Goal: Information Seeking & Learning: Learn about a topic

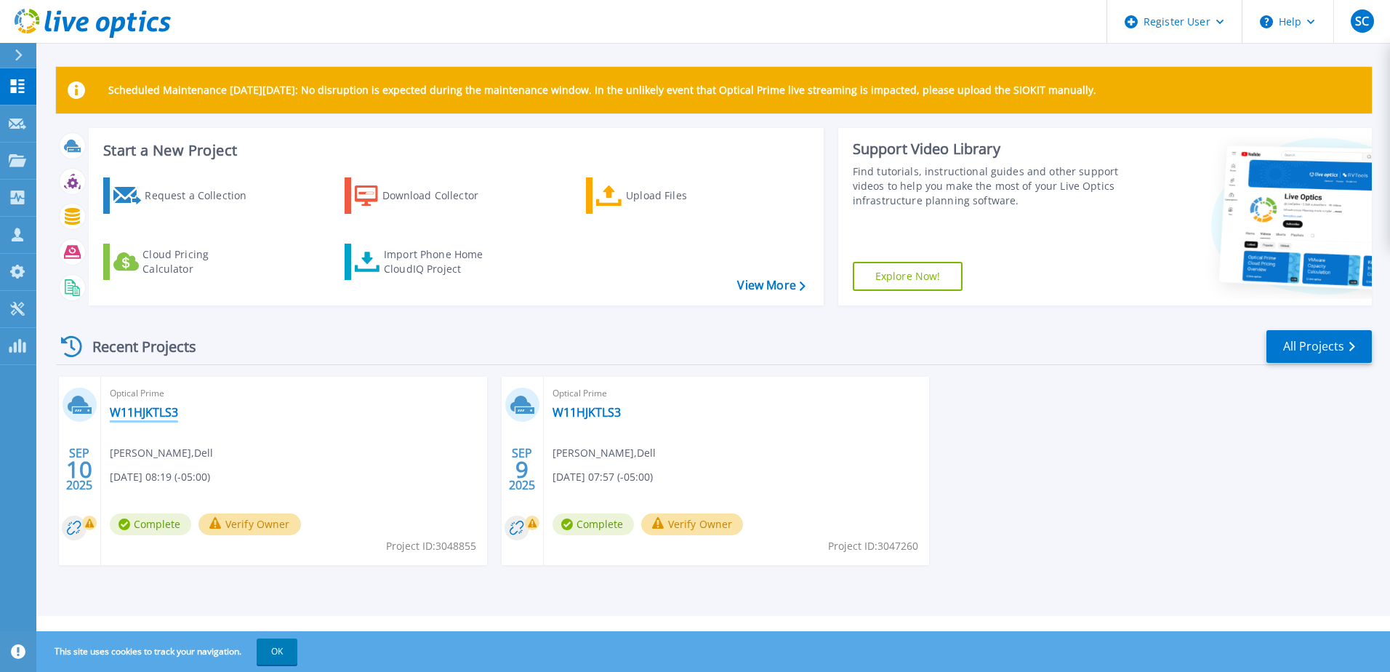
click at [158, 413] on link "W11HJKTLS3" at bounding box center [144, 412] width 68 height 15
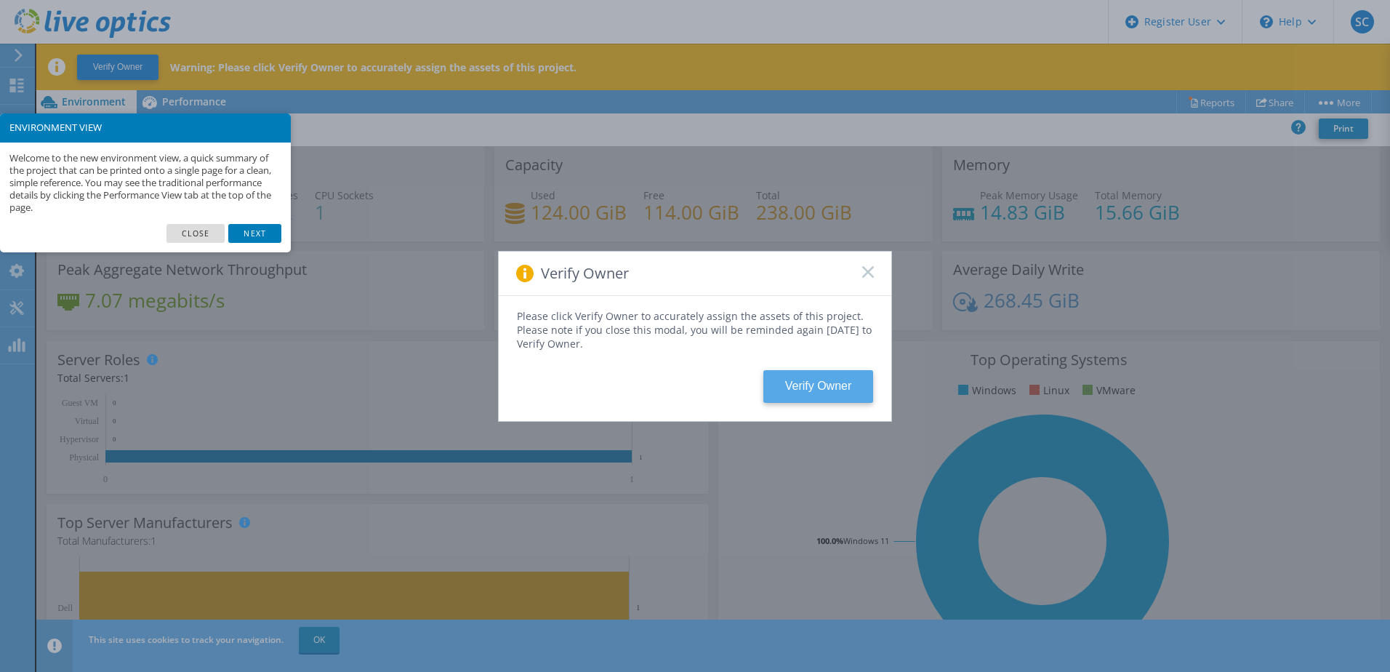
click at [837, 393] on button "Verify Owner" at bounding box center [818, 386] width 110 height 33
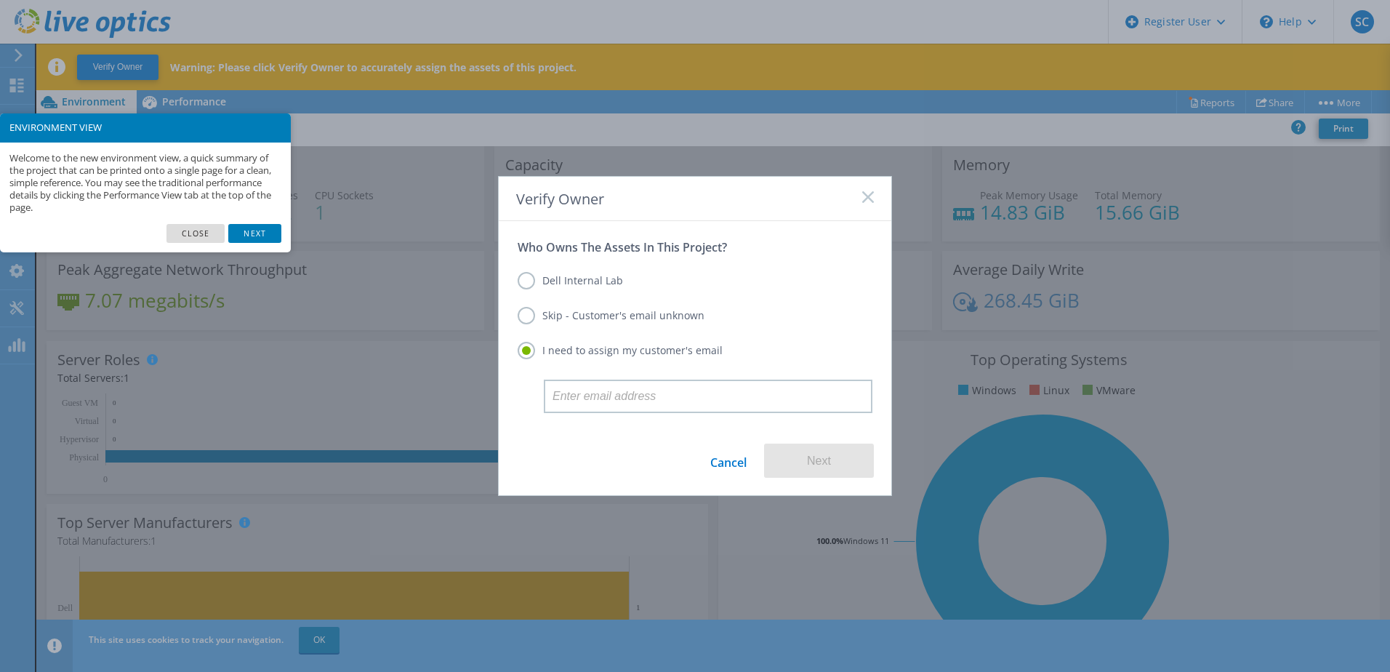
click at [579, 284] on label "Dell Internal Lab" at bounding box center [570, 280] width 105 height 17
click at [0, 0] on input "Dell Internal Lab" at bounding box center [0, 0] width 0 height 0
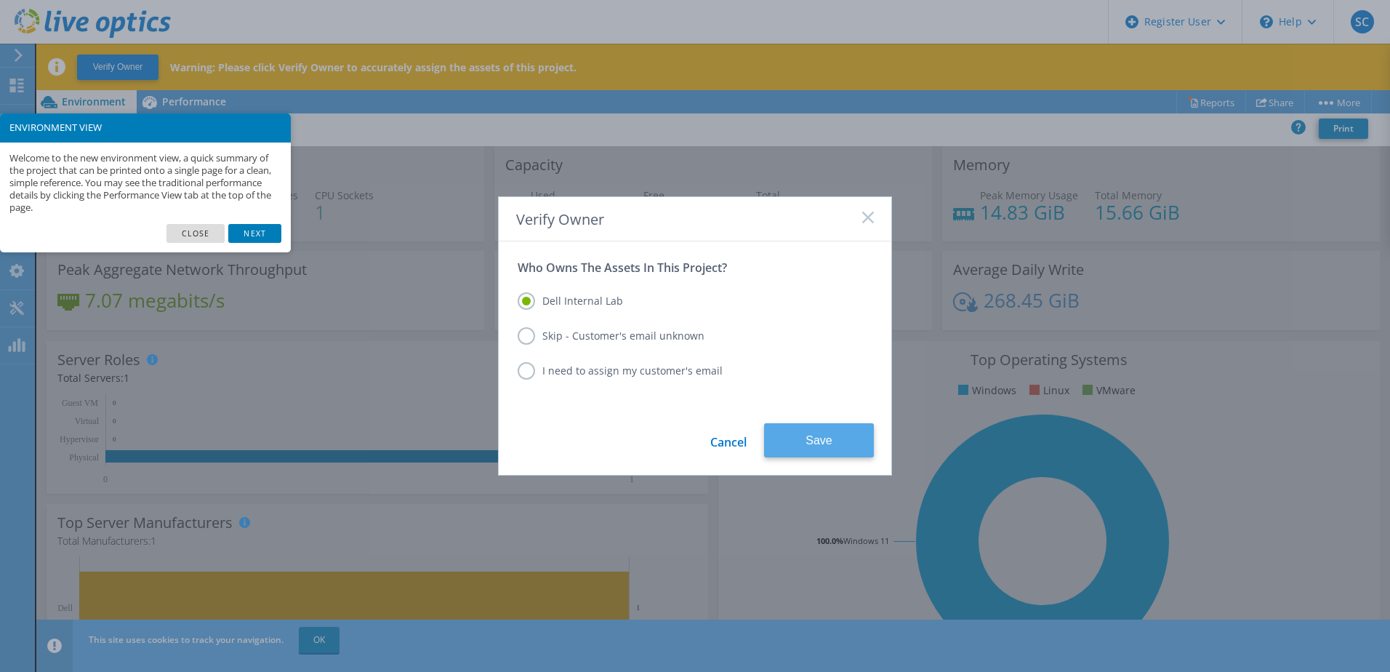
click at [807, 437] on button "Save" at bounding box center [819, 440] width 110 height 34
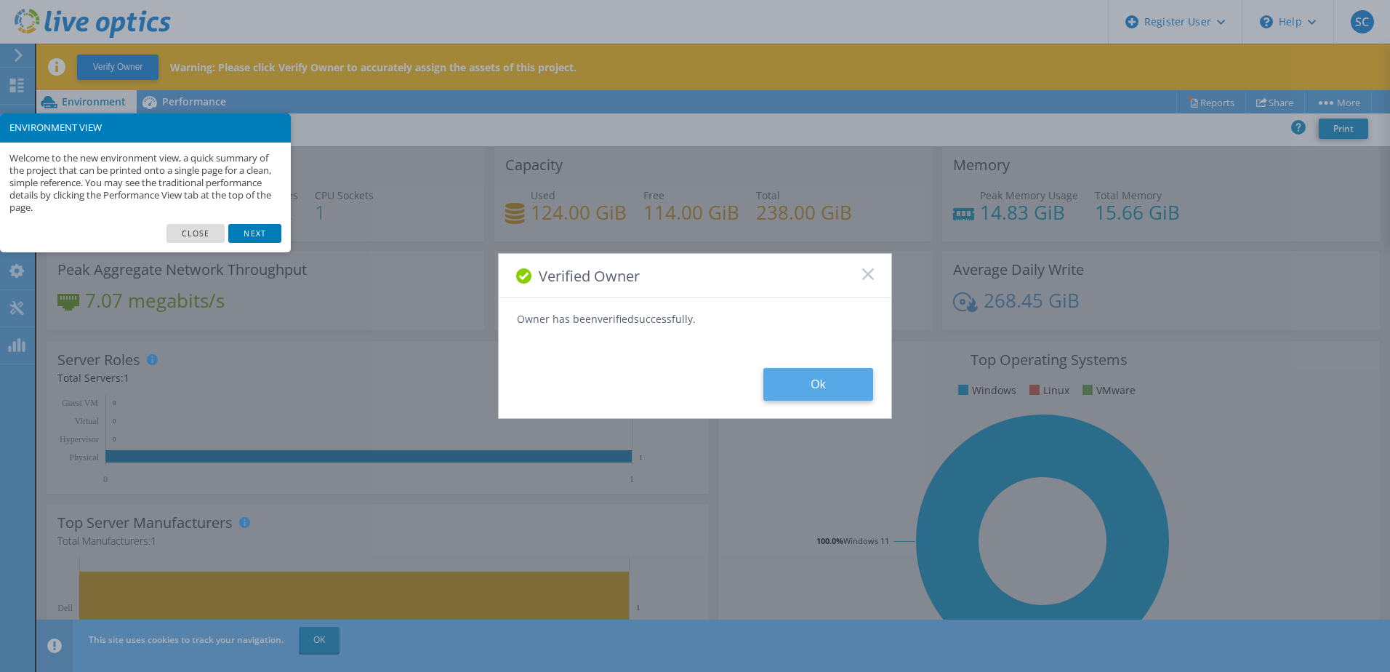
click at [824, 382] on button "Ok" at bounding box center [818, 384] width 110 height 33
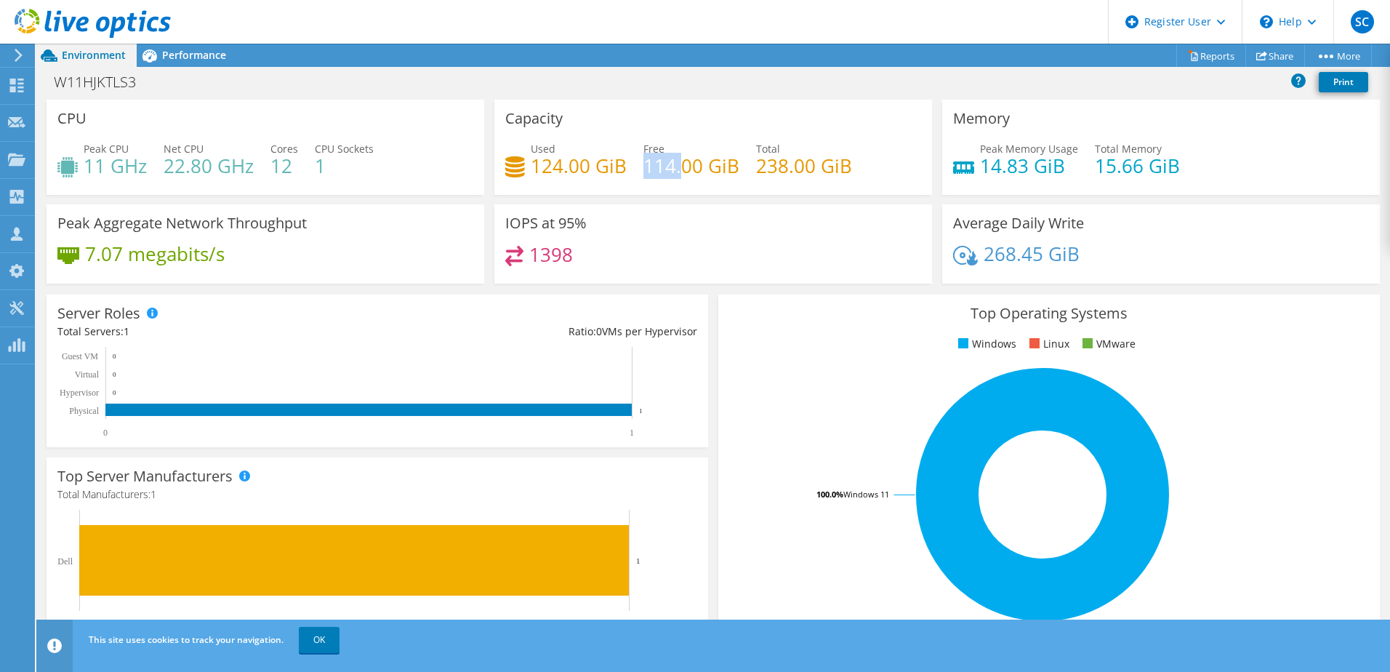
drag, startPoint x: 643, startPoint y: 168, endPoint x: 678, endPoint y: 168, distance: 34.9
click at [678, 168] on h4 "114.00 GiB" at bounding box center [691, 166] width 96 height 16
drag, startPoint x: 678, startPoint y: 168, endPoint x: 788, endPoint y: 188, distance: 112.4
click at [788, 188] on div "Capacity Used 124.00 GiB Free 114.00 GiB Total 238.00 GiB" at bounding box center [713, 147] width 438 height 95
click at [991, 169] on h4 "14.83 GiB" at bounding box center [1029, 166] width 98 height 16
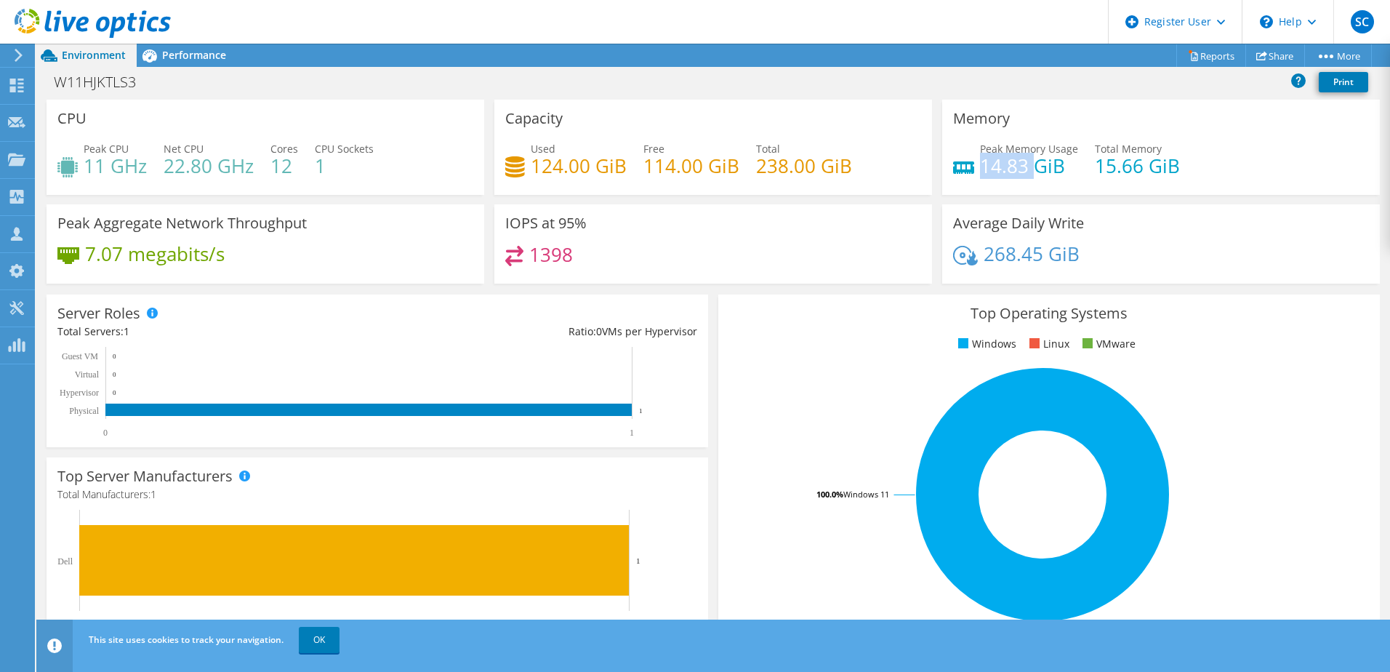
click at [991, 169] on h4 "14.83 GiB" at bounding box center [1029, 166] width 98 height 16
drag, startPoint x: 991, startPoint y: 169, endPoint x: 1090, endPoint y: 187, distance: 100.5
click at [1090, 187] on div "Peak Memory Usage 14.83 GiB Total Memory 15.66 GiB" at bounding box center [1161, 164] width 416 height 47
drag, startPoint x: 1055, startPoint y: 175, endPoint x: 976, endPoint y: 174, distance: 78.5
click at [980, 174] on h4 "14.83 GiB" at bounding box center [1029, 166] width 98 height 16
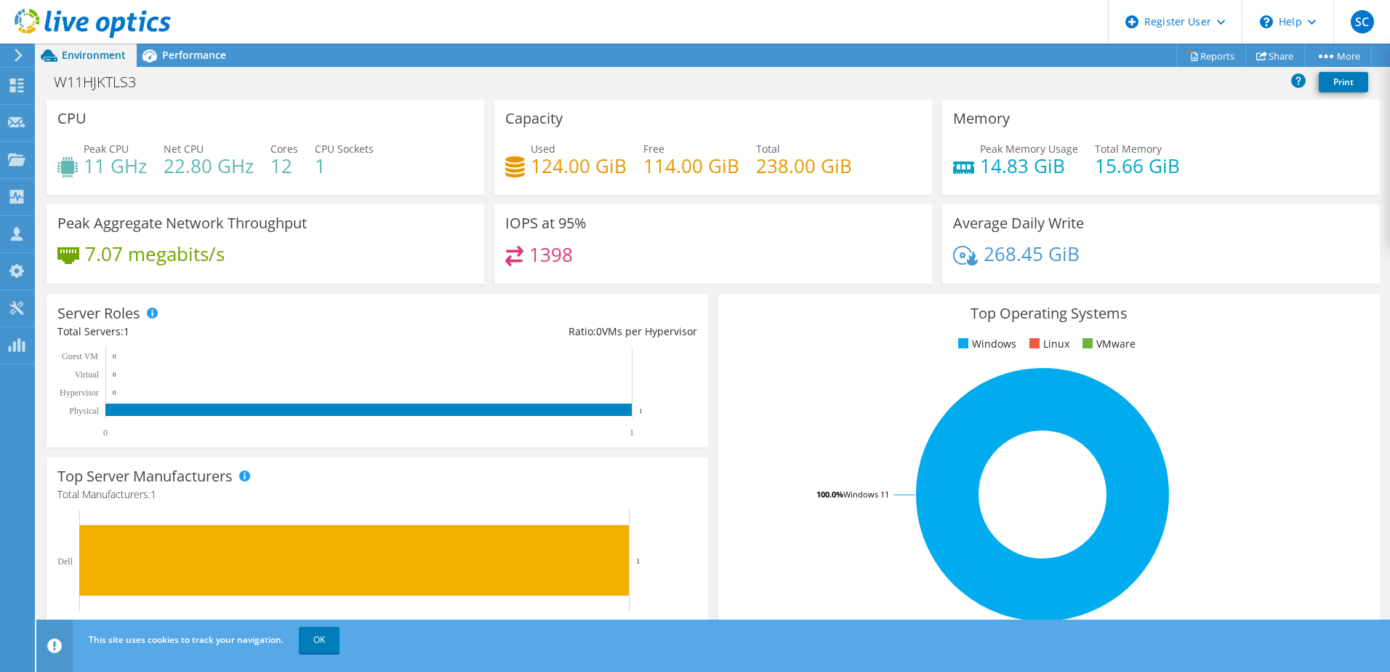
drag, startPoint x: 976, startPoint y: 174, endPoint x: 1069, endPoint y: 176, distance: 93.1
click at [1069, 176] on div "Peak Memory Usage 14.83 GiB Total Memory 15.66 GiB" at bounding box center [1161, 164] width 416 height 47
drag, startPoint x: 1082, startPoint y: 175, endPoint x: 1186, endPoint y: 174, distance: 104.7
click at [1186, 174] on div "Peak Memory Usage 14.83 GiB Total Memory 15.66 GiB" at bounding box center [1161, 164] width 416 height 47
drag, startPoint x: 1186, startPoint y: 174, endPoint x: 1194, endPoint y: 182, distance: 10.8
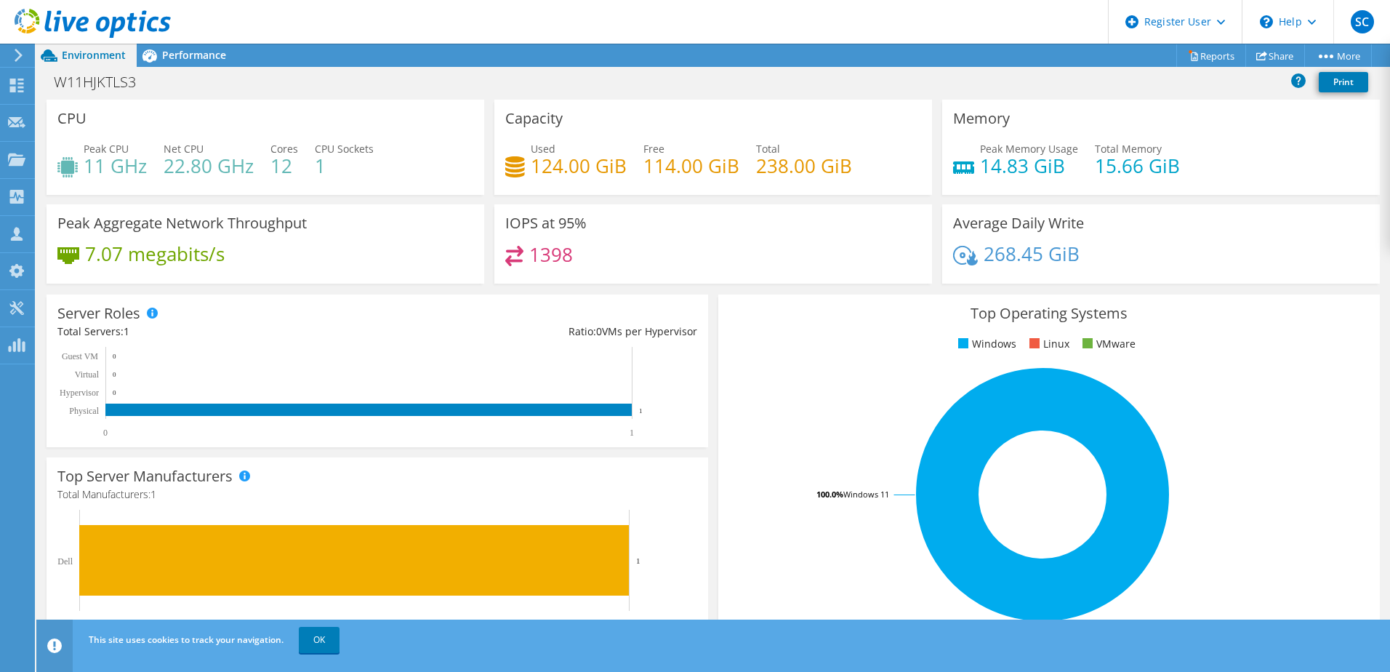
click at [1194, 182] on div "Peak Memory Usage 14.83 GiB Total Memory 15.66 GiB" at bounding box center [1161, 164] width 416 height 47
drag, startPoint x: 503, startPoint y: 225, endPoint x: 617, endPoint y: 225, distance: 113.4
click at [617, 225] on div "IOPS at 95% 1398" at bounding box center [713, 243] width 438 height 79
drag, startPoint x: 617, startPoint y: 225, endPoint x: 587, endPoint y: 265, distance: 49.4
click at [587, 265] on div "1398" at bounding box center [713, 261] width 416 height 31
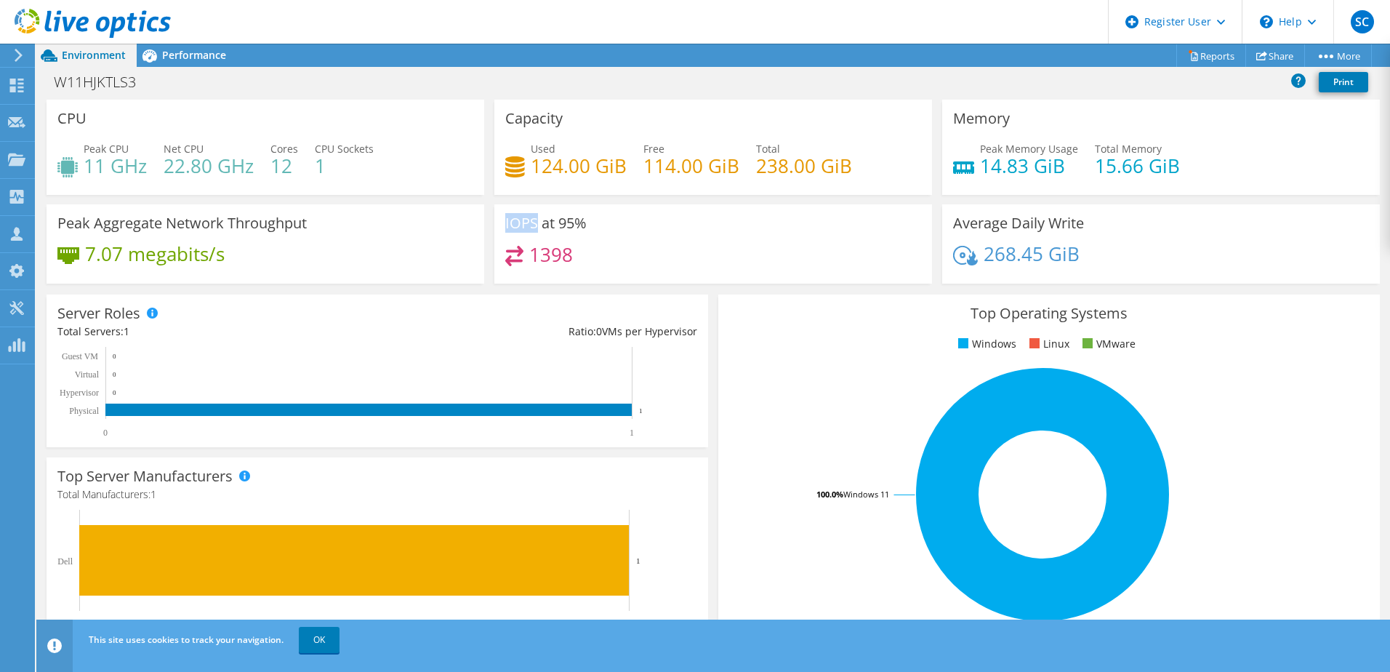
drag, startPoint x: 497, startPoint y: 222, endPoint x: 531, endPoint y: 222, distance: 34.2
click at [531, 222] on div "IOPS at 95% 1398" at bounding box center [713, 243] width 438 height 79
drag, startPoint x: 531, startPoint y: 222, endPoint x: 657, endPoint y: 254, distance: 130.5
click at [657, 254] on div "1398" at bounding box center [713, 261] width 416 height 31
drag, startPoint x: 557, startPoint y: 222, endPoint x: 593, endPoint y: 226, distance: 35.9
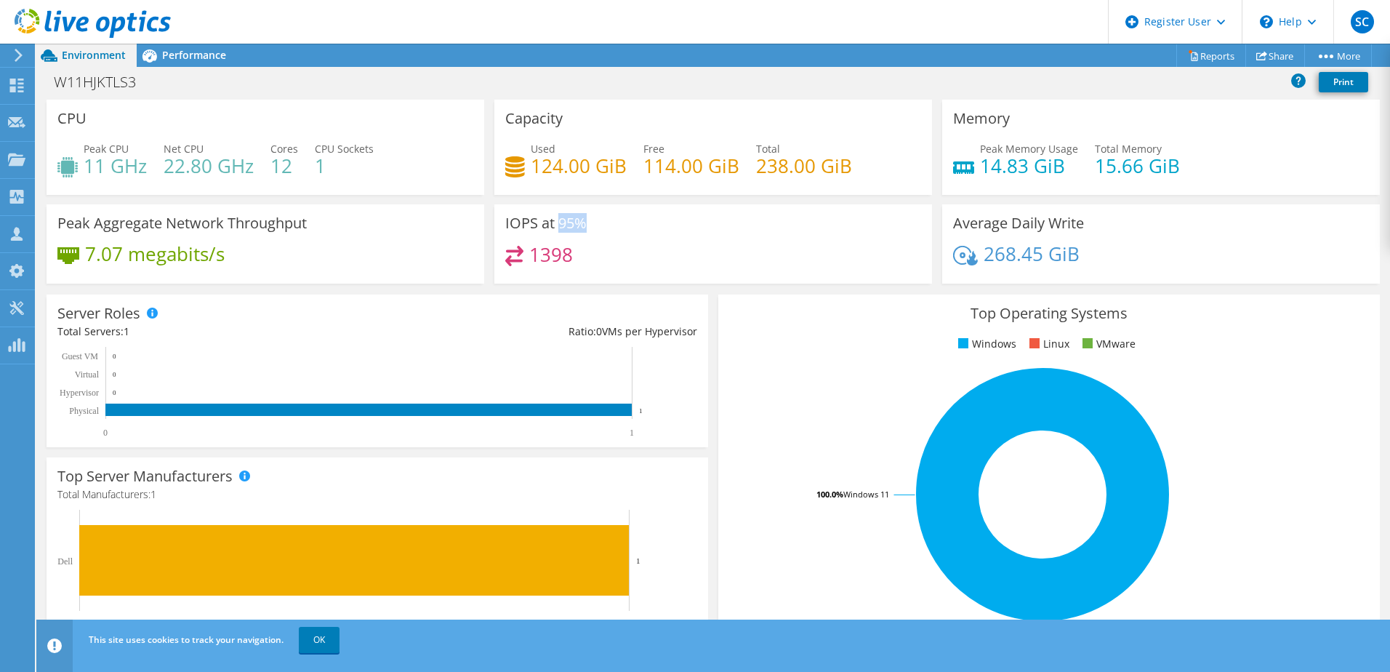
click at [593, 226] on div "IOPS at 95% 1398" at bounding box center [713, 243] width 438 height 79
drag, startPoint x: 593, startPoint y: 226, endPoint x: 648, endPoint y: 247, distance: 59.1
click at [648, 247] on div "1398" at bounding box center [713, 261] width 416 height 31
drag, startPoint x: 207, startPoint y: 222, endPoint x: 313, endPoint y: 224, distance: 106.2
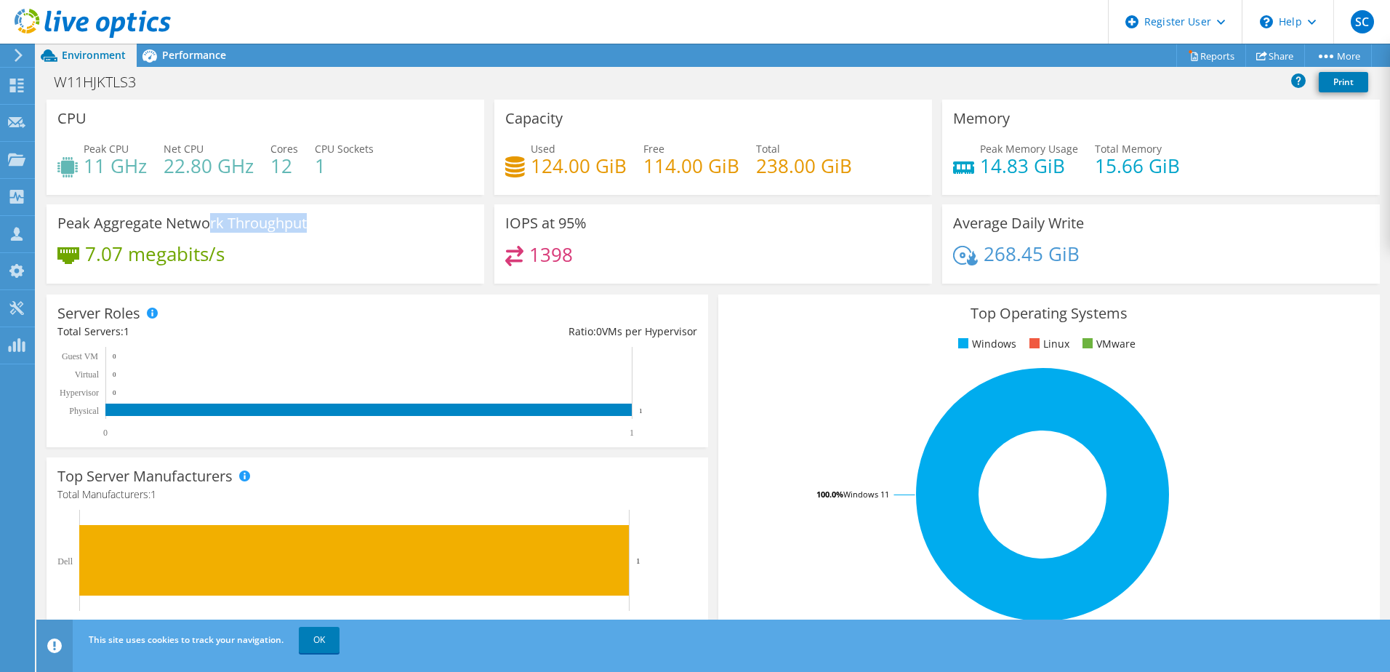
click at [313, 224] on div "Peak Aggregate Network Throughput 7.07 megabits/s" at bounding box center [266, 243] width 438 height 79
drag, startPoint x: 313, startPoint y: 224, endPoint x: 220, endPoint y: 250, distance: 96.7
click at [220, 250] on h4 "7.07 megabits/s" at bounding box center [155, 254] width 140 height 16
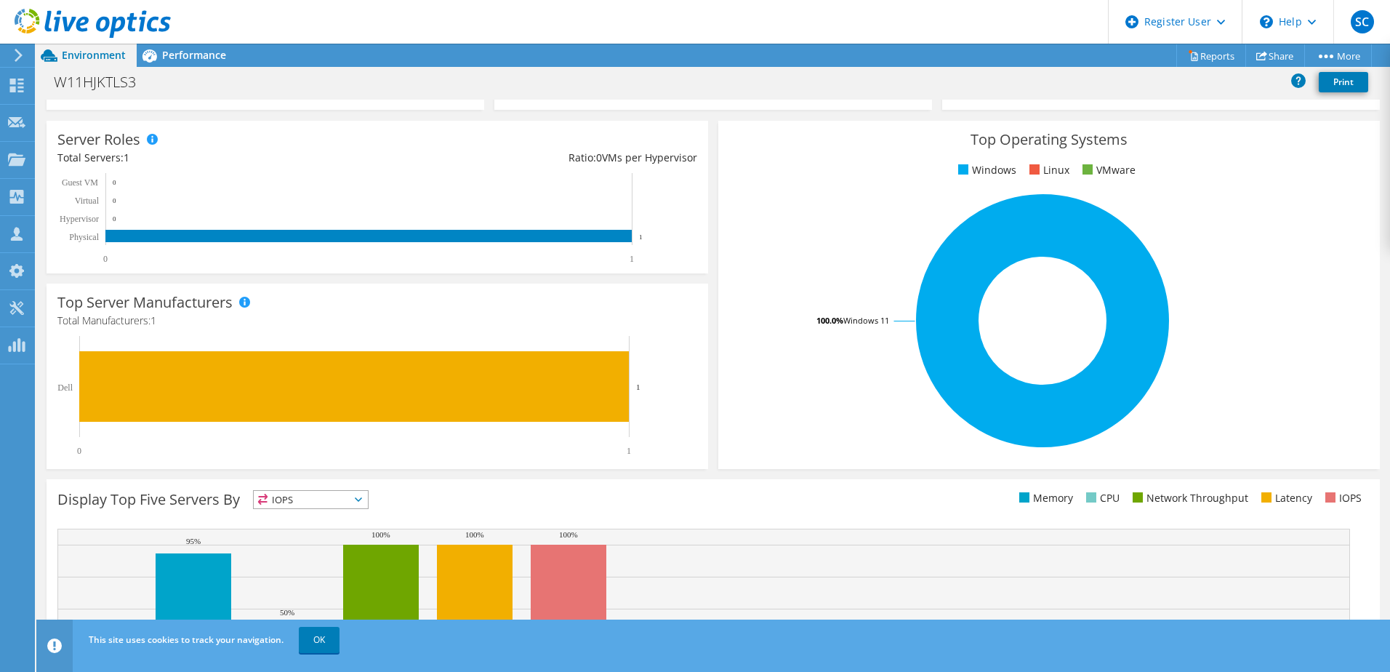
scroll to position [299, 0]
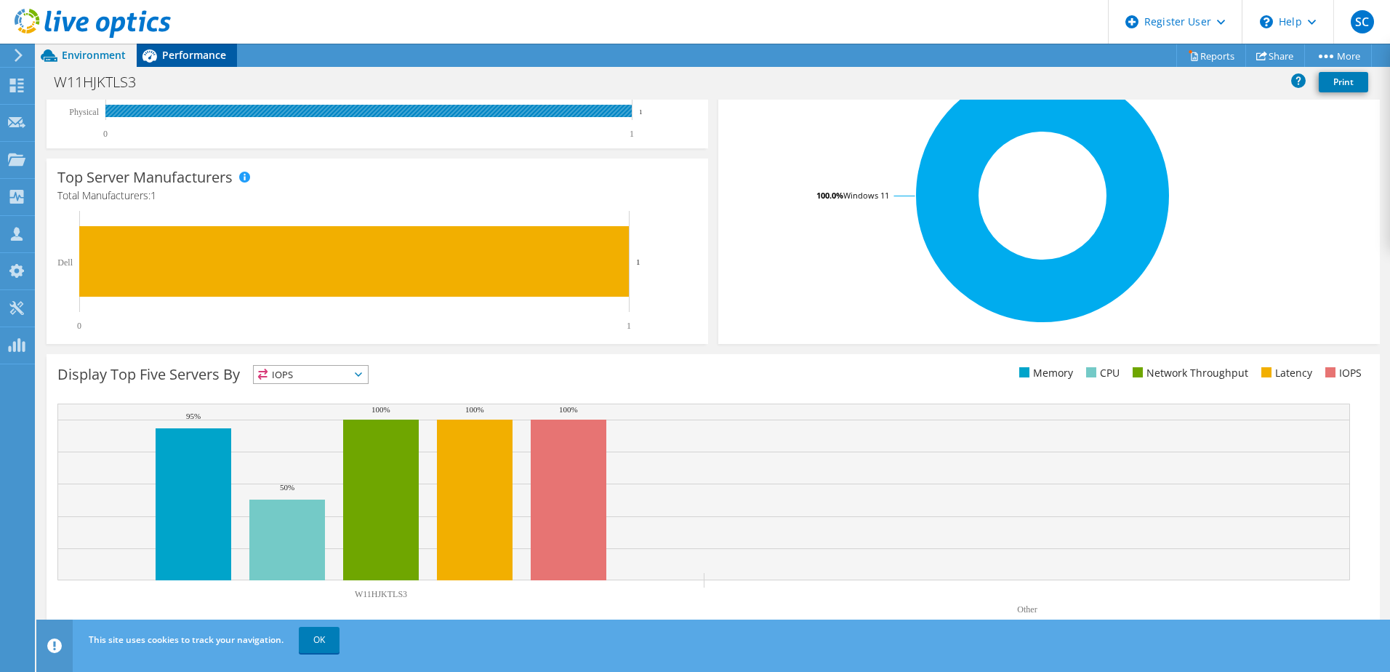
click at [177, 49] on span "Performance" at bounding box center [194, 55] width 64 height 14
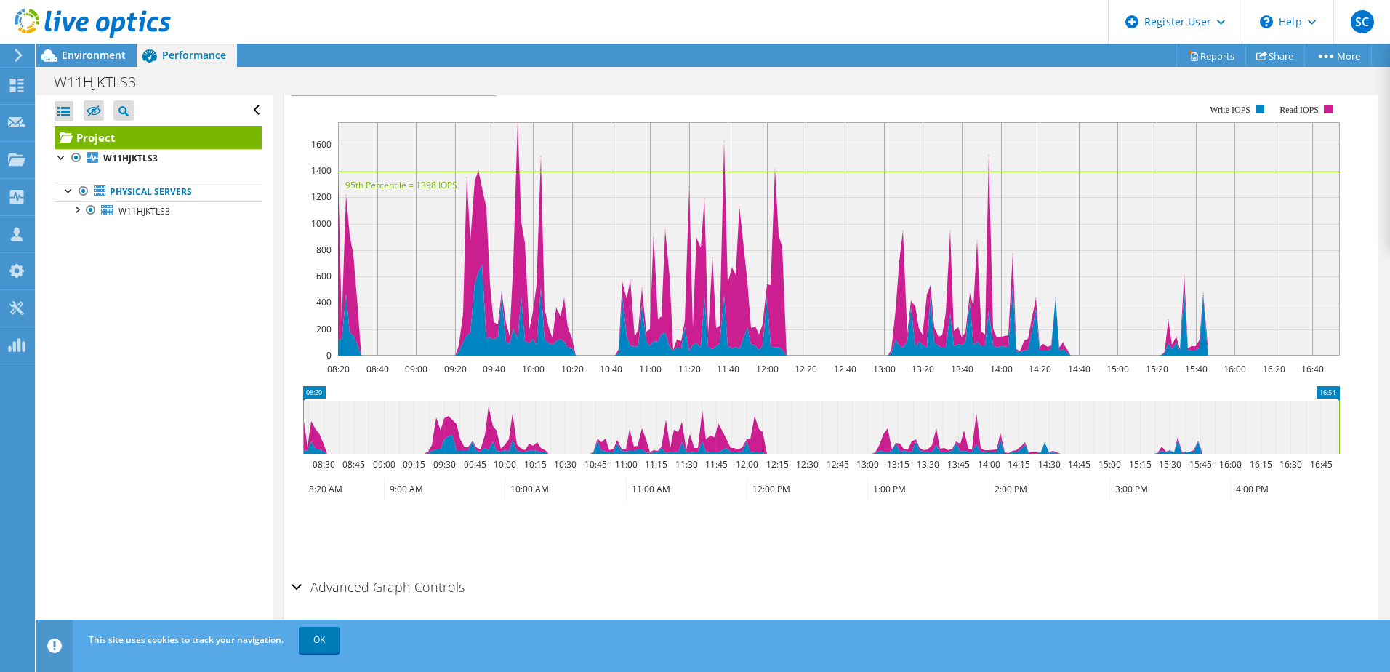
scroll to position [0, 0]
click at [113, 213] on icon at bounding box center [107, 210] width 12 height 10
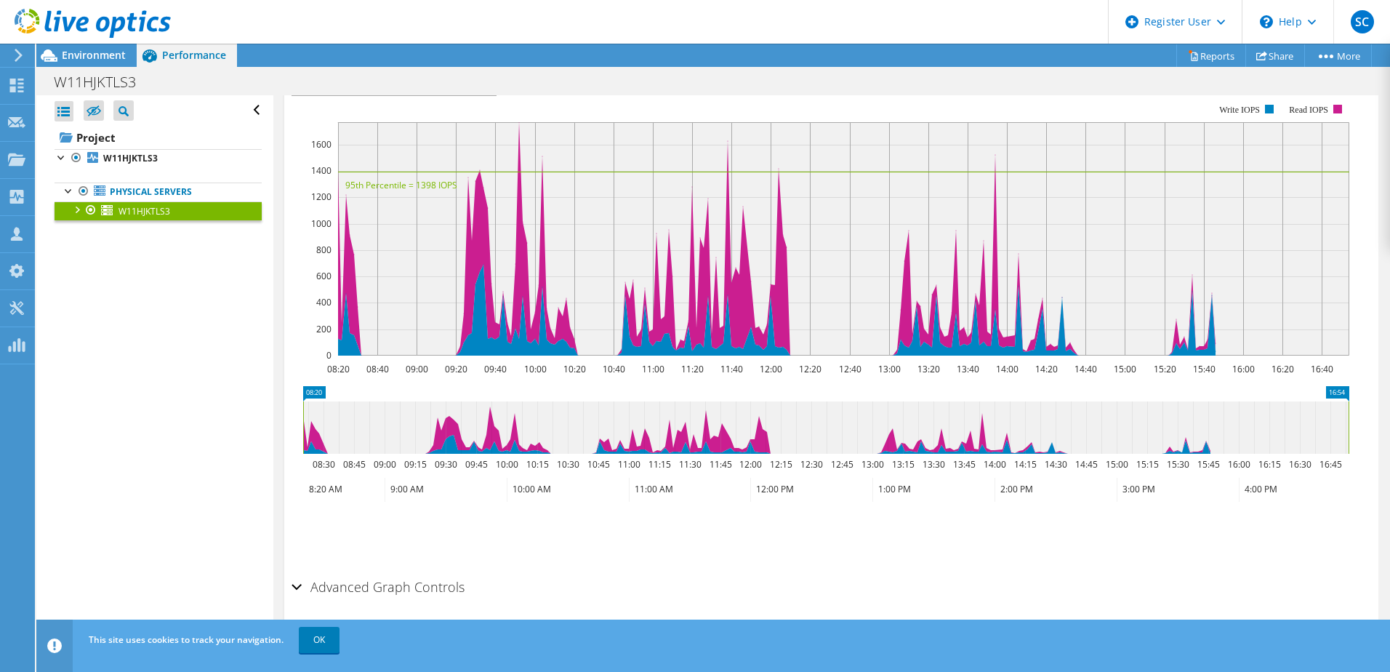
scroll to position [308, 0]
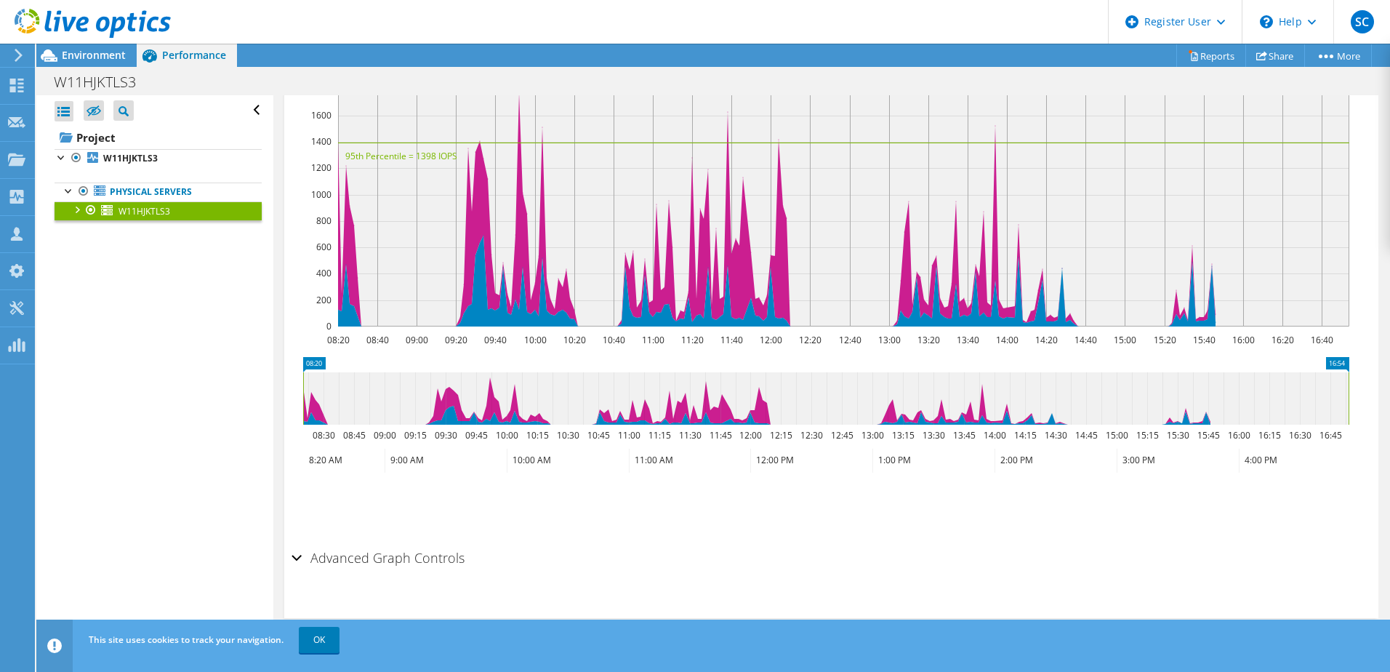
click at [76, 209] on div at bounding box center [76, 208] width 15 height 15
click at [152, 226] on link "0 C:" at bounding box center [158, 229] width 207 height 19
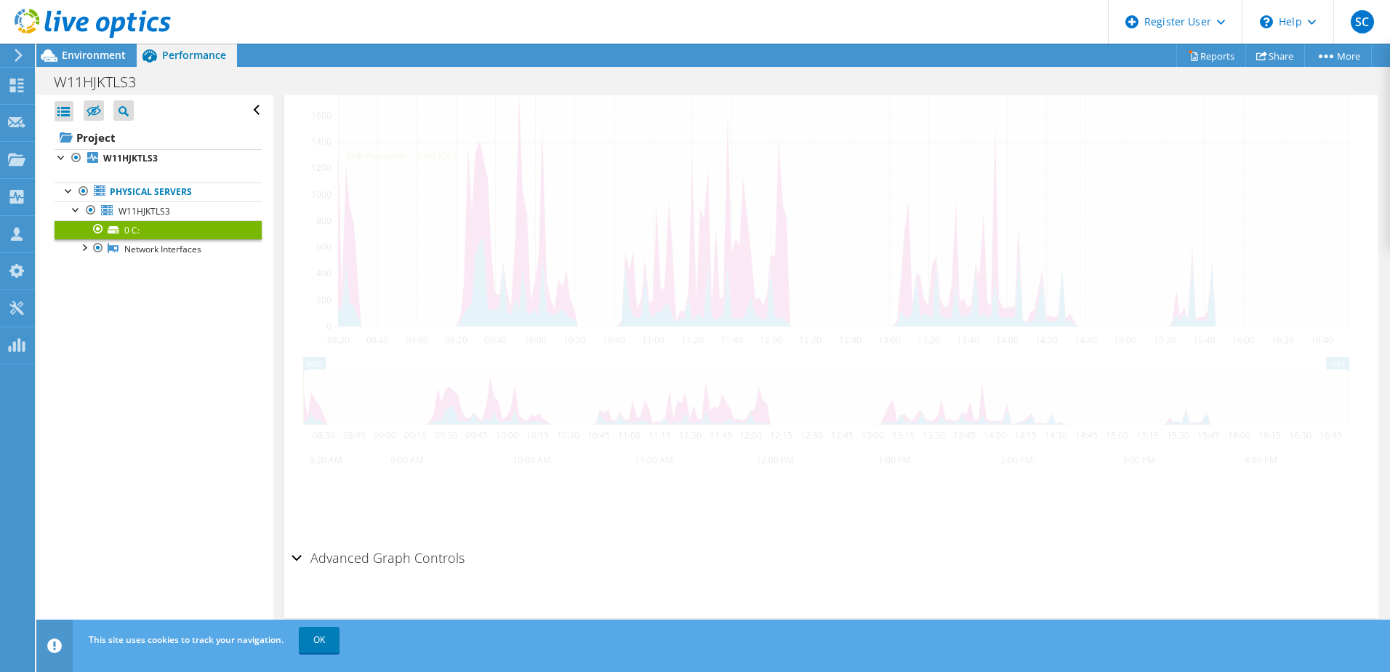
scroll to position [333, 0]
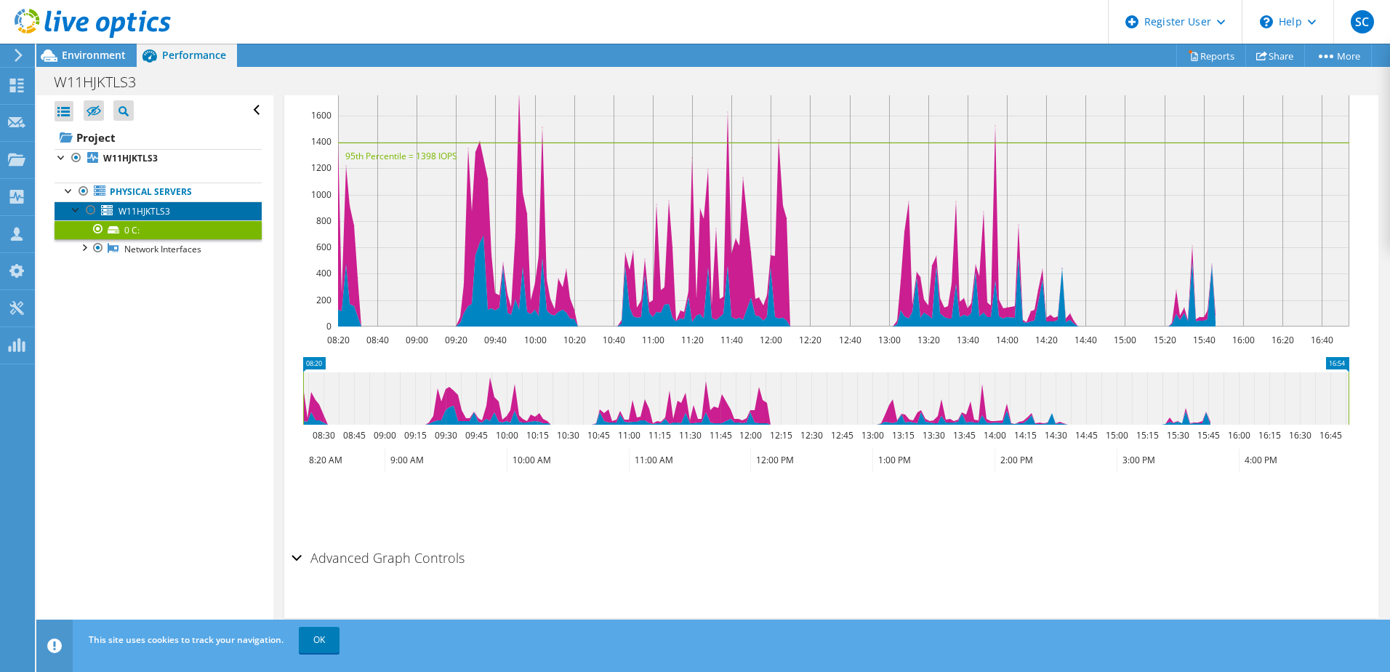
click at [151, 216] on span "W11HJKTLS3" at bounding box center [145, 211] width 52 height 12
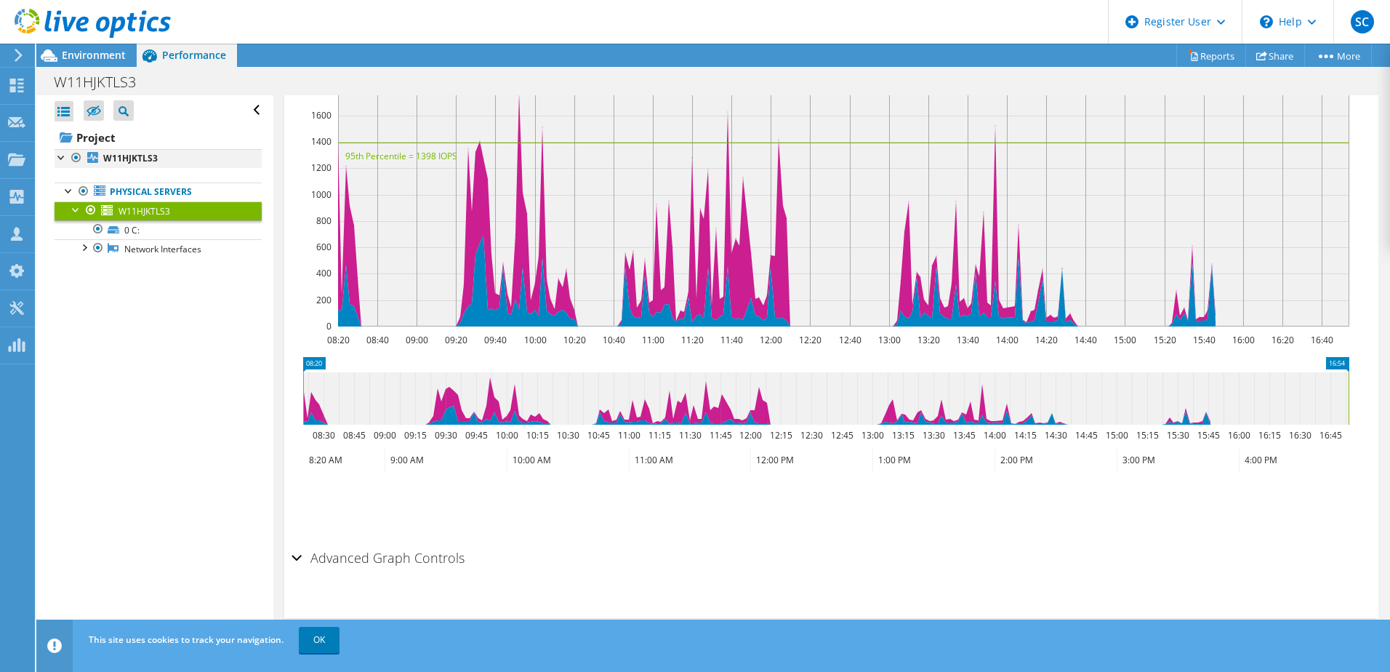
click at [60, 156] on div at bounding box center [62, 156] width 15 height 15
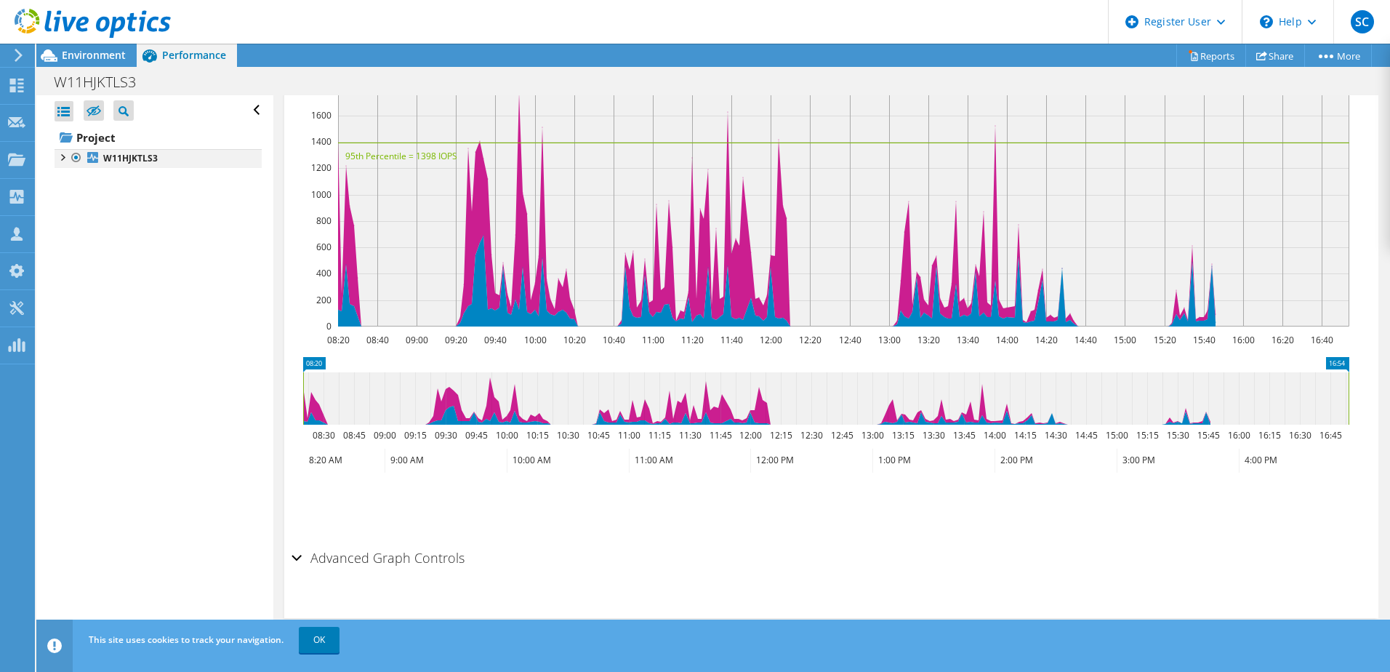
click at [60, 156] on div at bounding box center [62, 156] width 15 height 15
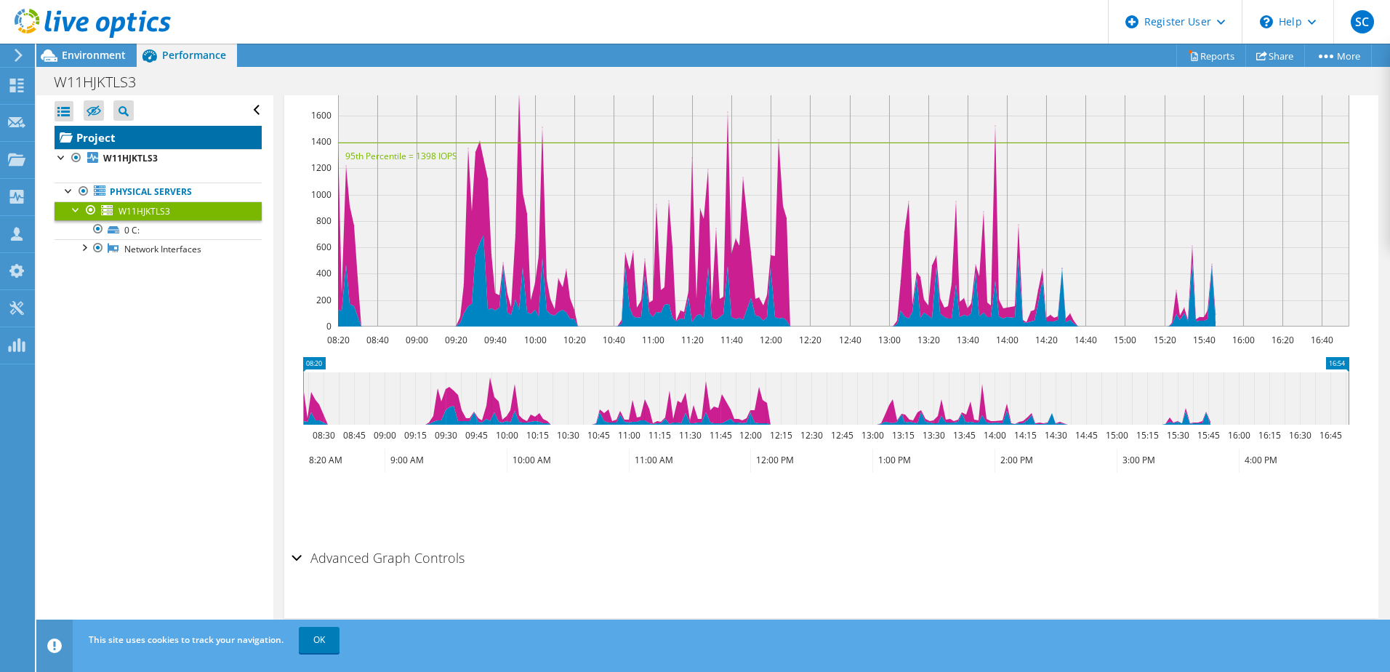
click at [91, 136] on link "Project" at bounding box center [158, 137] width 207 height 23
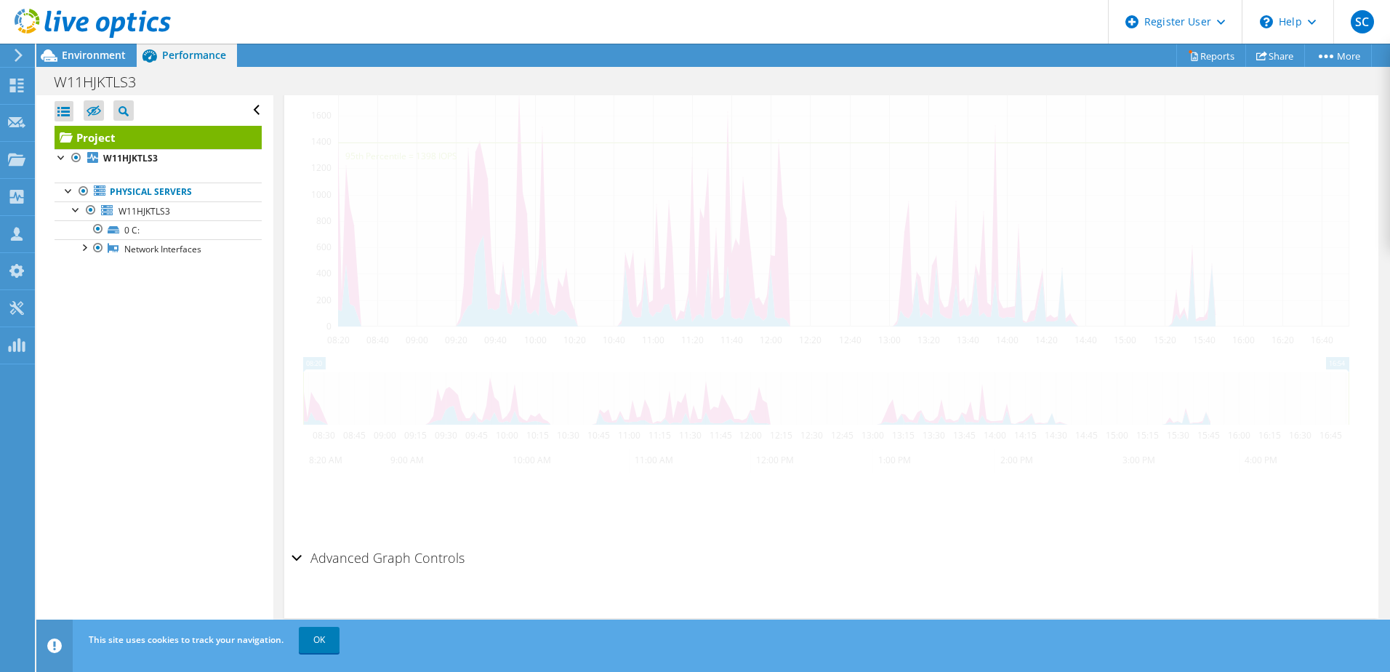
scroll to position [348, 0]
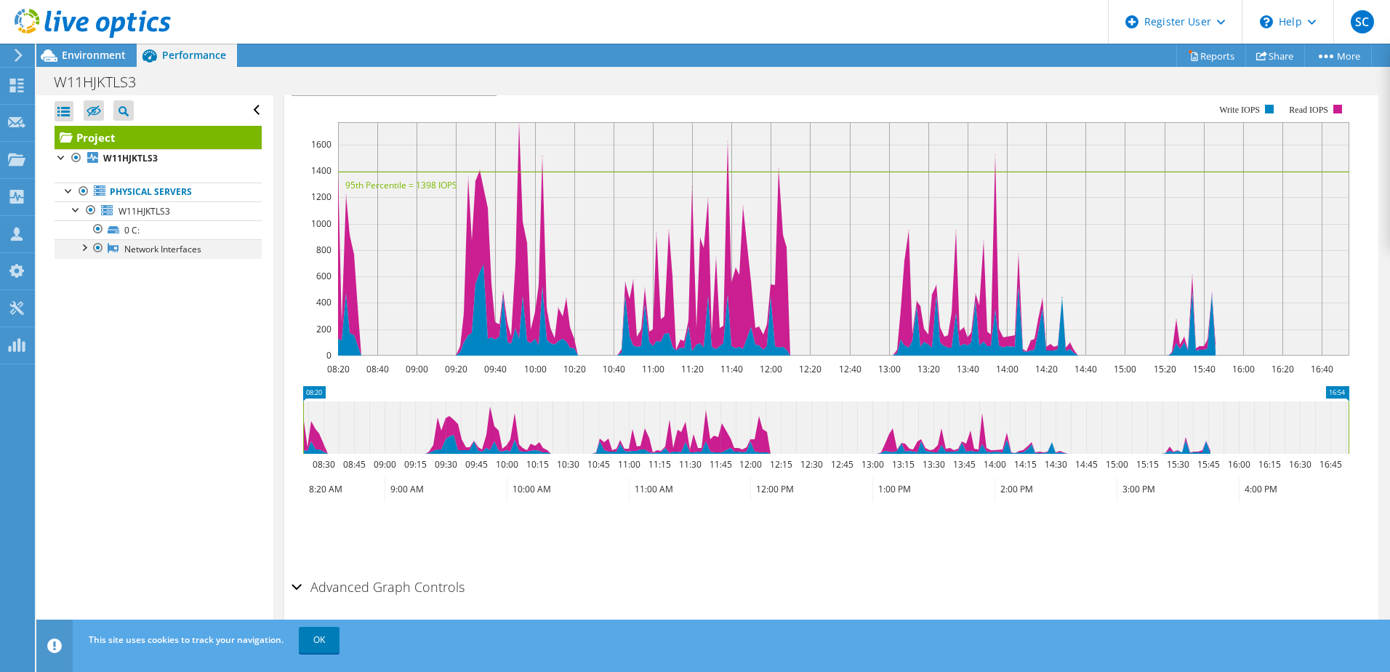
click at [86, 249] on div at bounding box center [83, 246] width 15 height 15
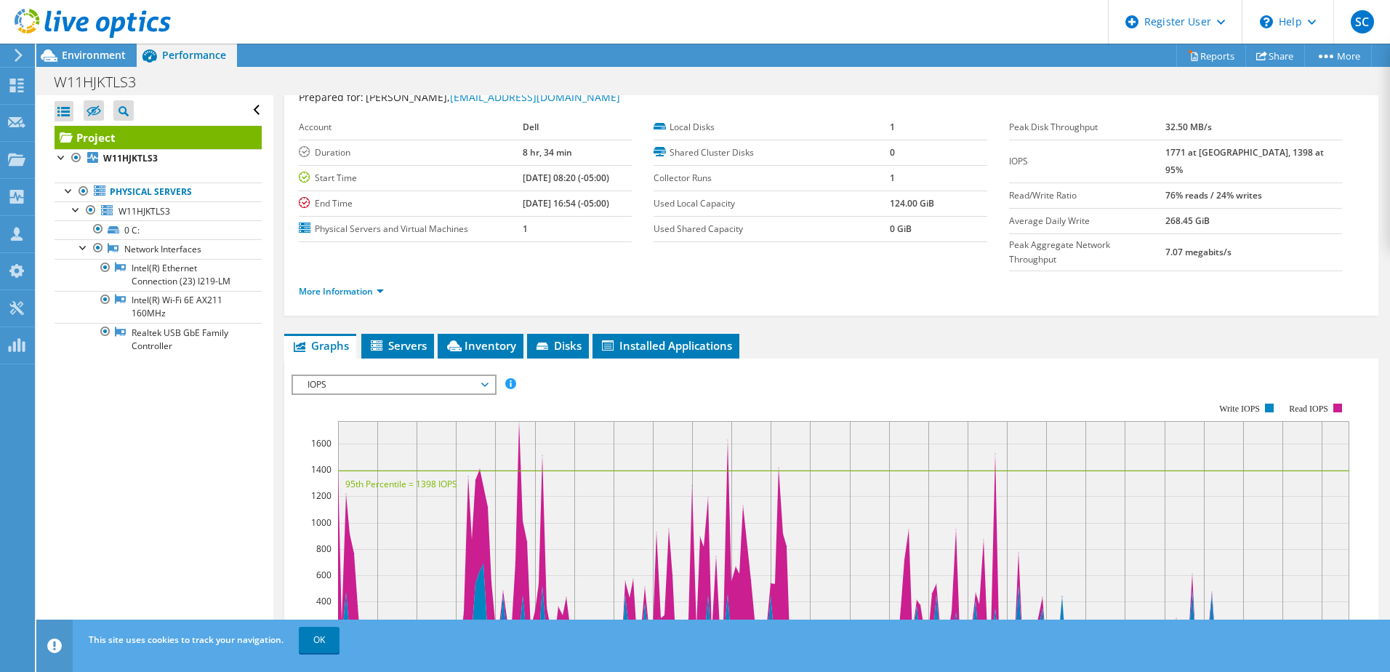
scroll to position [73, 0]
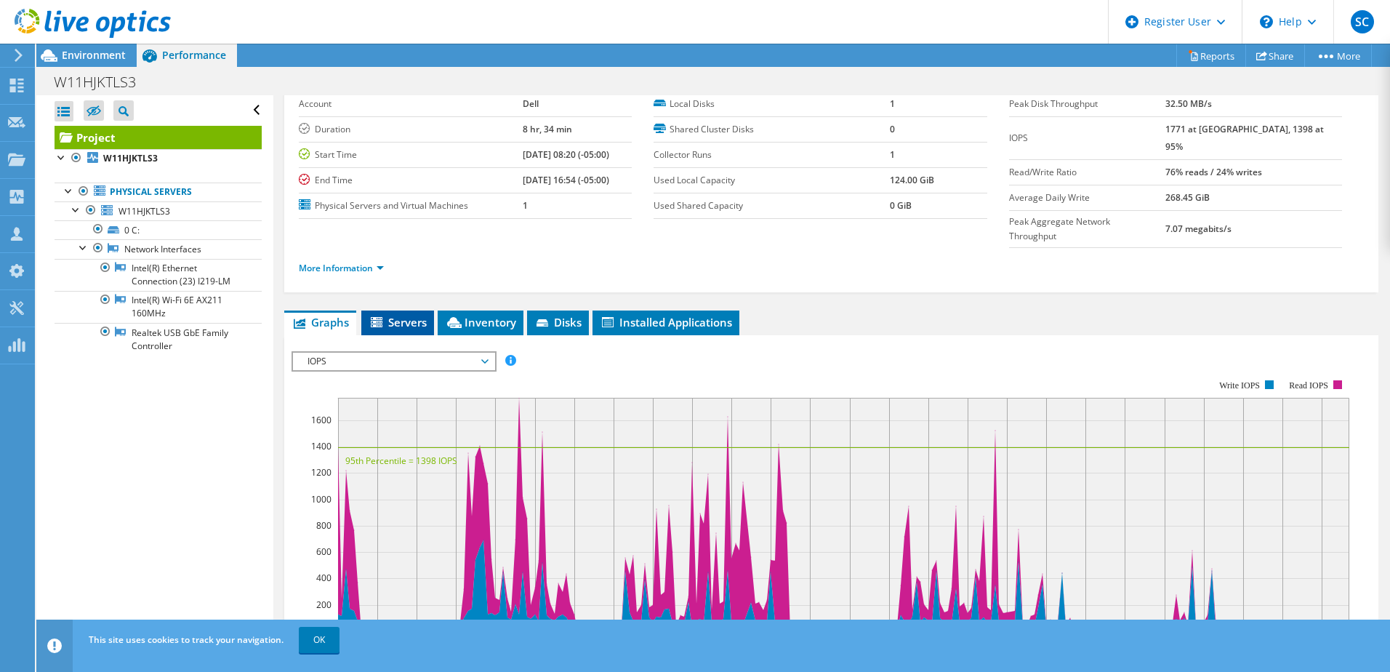
click at [393, 315] on span "Servers" at bounding box center [398, 322] width 58 height 15
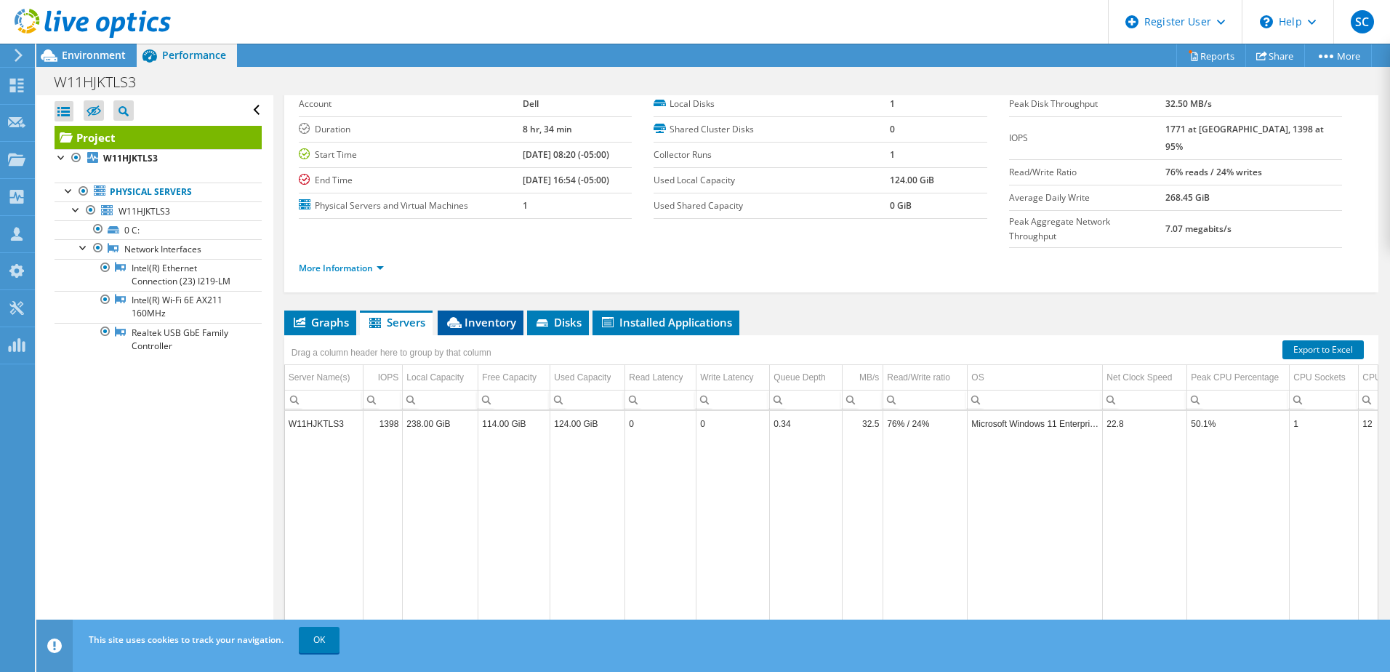
click at [483, 315] on span "Inventory" at bounding box center [480, 322] width 71 height 15
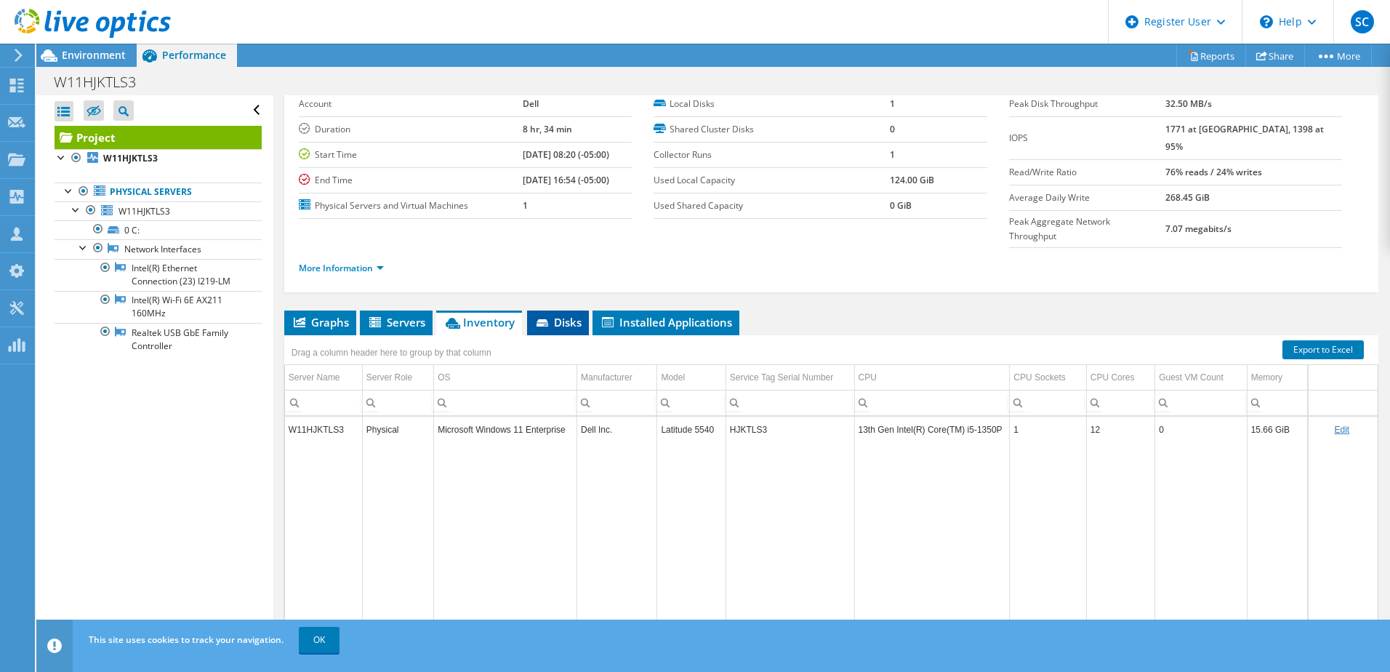
click at [539, 319] on icon at bounding box center [543, 322] width 12 height 7
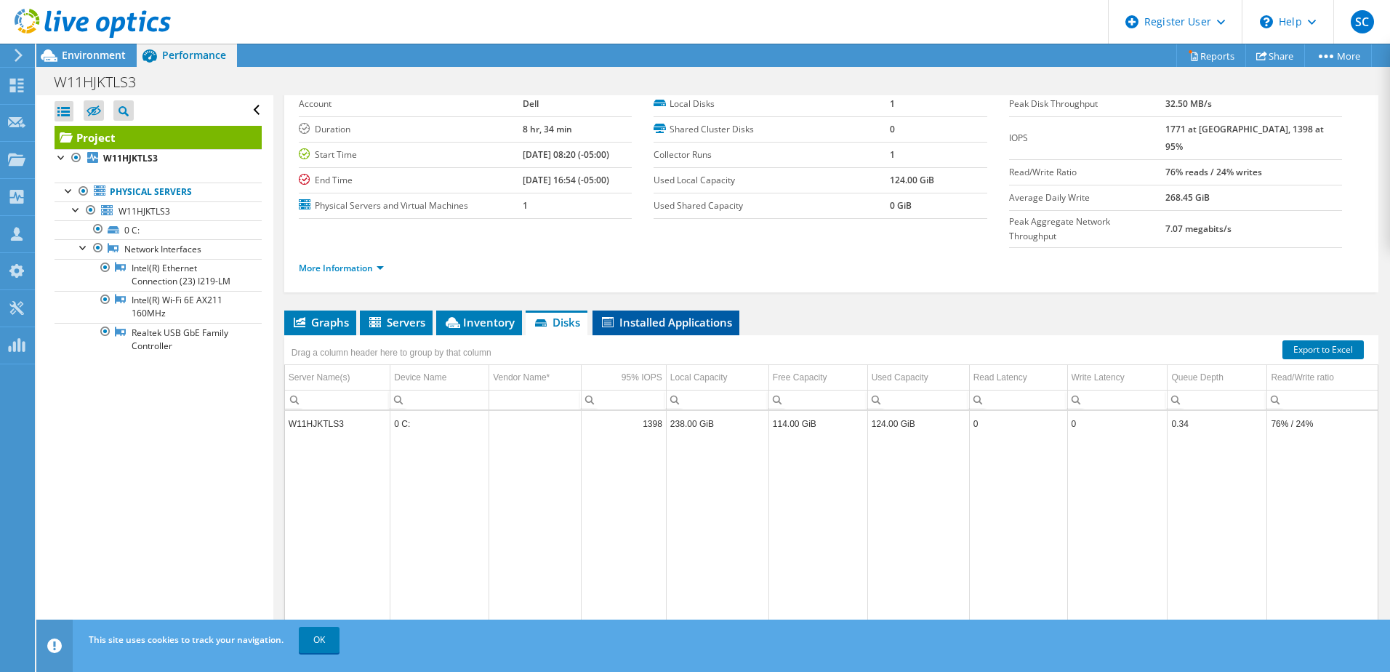
click at [654, 310] on li "Installed Applications" at bounding box center [666, 322] width 147 height 25
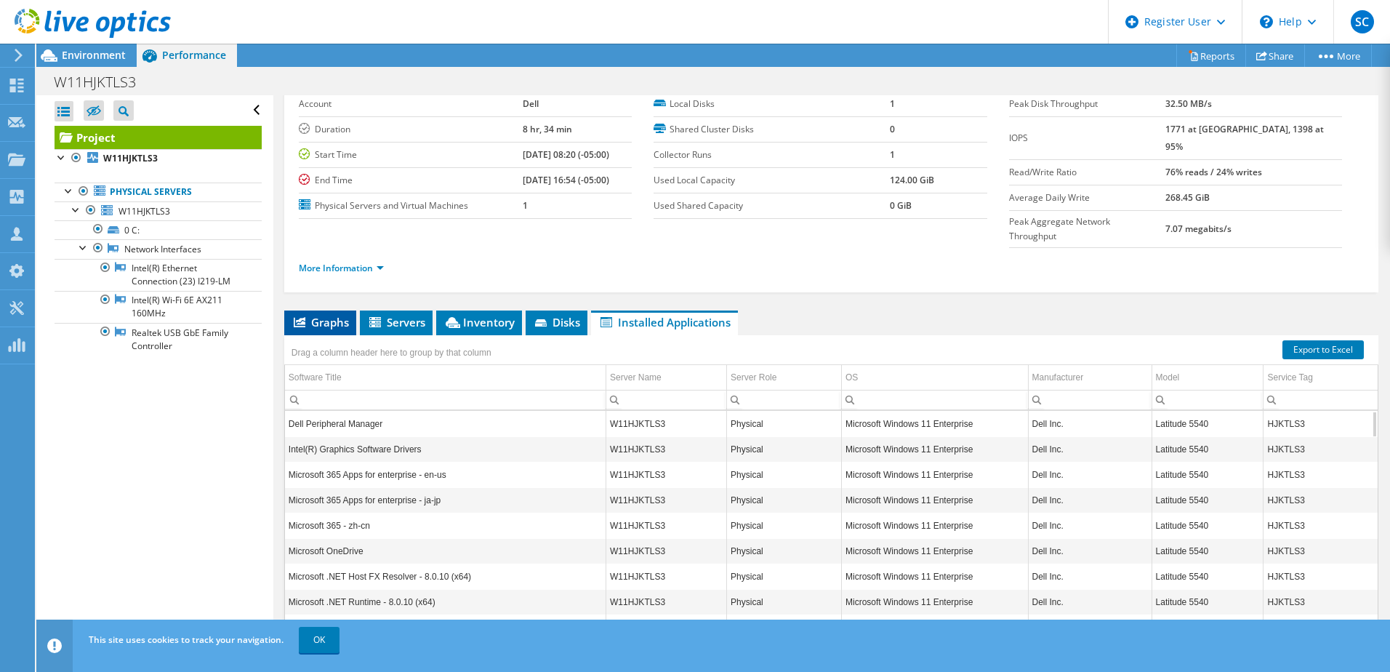
click at [310, 315] on span "Graphs" at bounding box center [320, 322] width 57 height 15
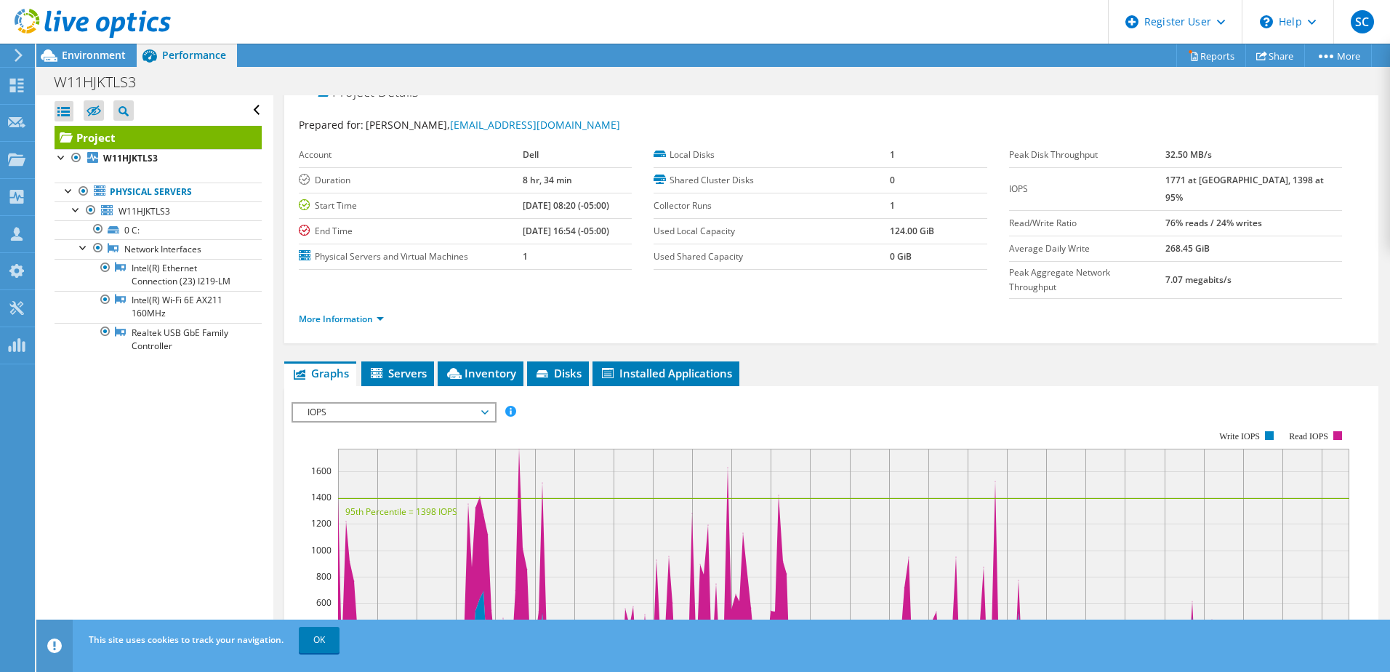
scroll to position [0, 0]
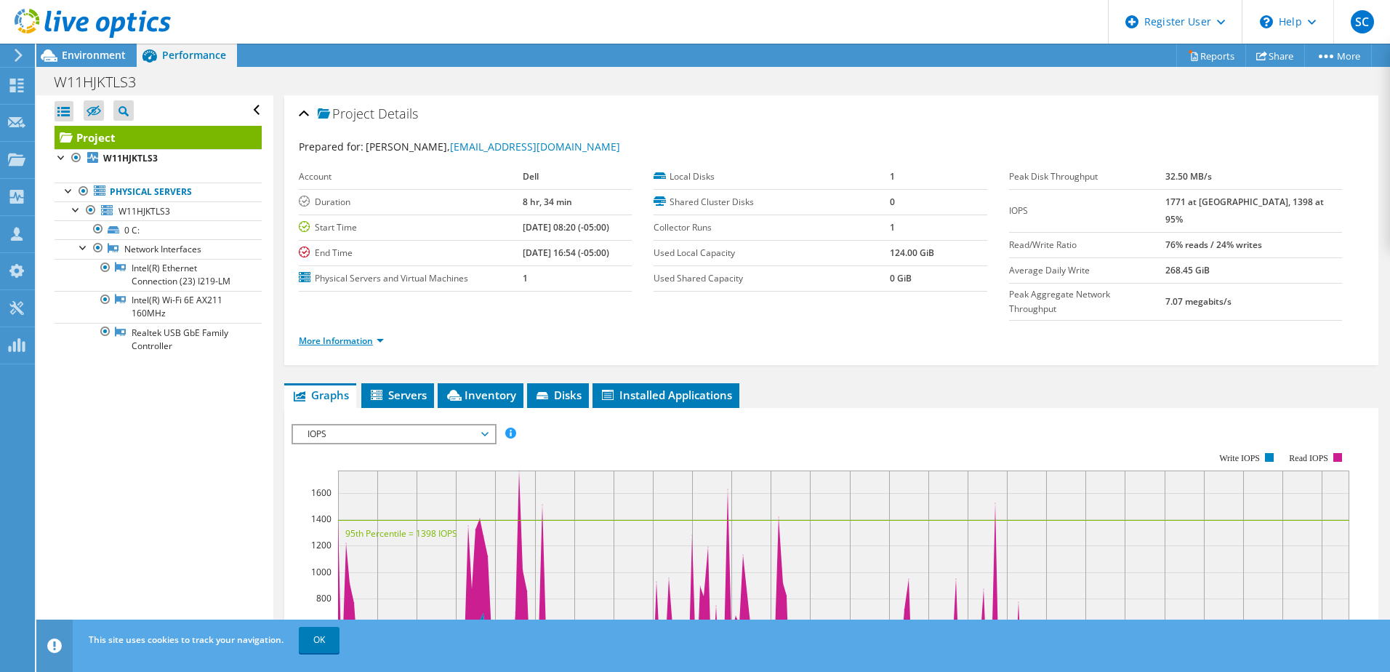
click at [382, 334] on link "More Information" at bounding box center [341, 340] width 85 height 12
